Goal: Find contact information: Find contact information

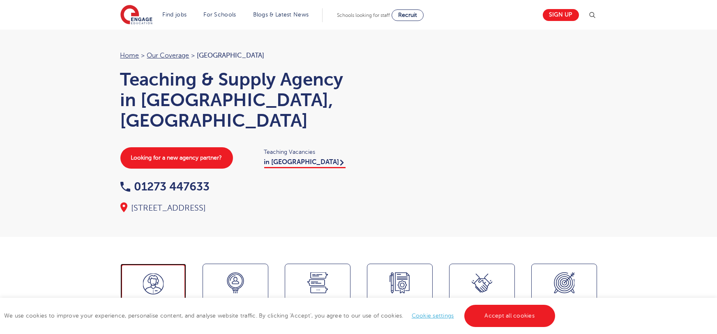
click at [163, 273] on icon at bounding box center [153, 283] width 21 height 21
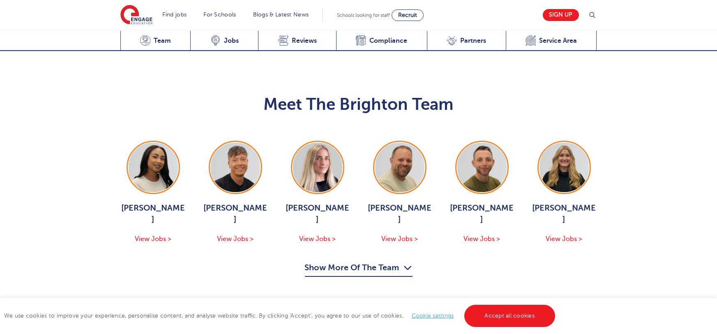
scroll to position [830, 0]
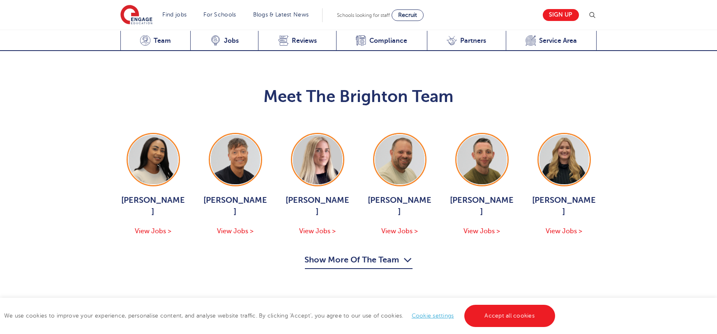
click at [393, 253] on button "Show More Of The Team" at bounding box center [359, 261] width 108 height 16
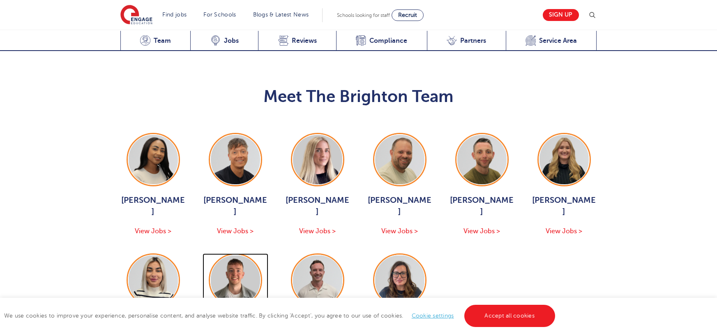
click at [233, 315] on span "[PERSON_NAME]" at bounding box center [236, 326] width 66 height 23
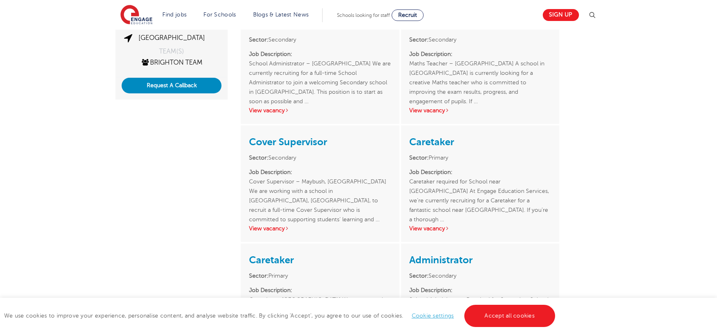
scroll to position [215, 0]
